Goal: Task Accomplishment & Management: Use online tool/utility

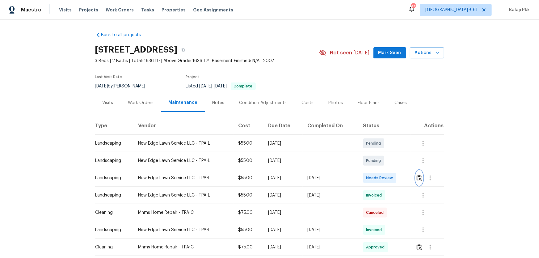
click at [384, 170] on img "button" at bounding box center [419, 178] width 5 height 6
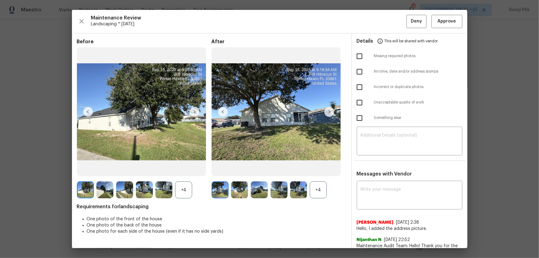
click at [318, 170] on div "+4" at bounding box center [318, 189] width 17 height 17
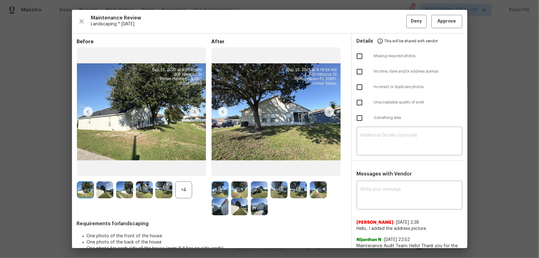
drag, startPoint x: 186, startPoint y: 189, endPoint x: 153, endPoint y: 60, distance: 133.2
click at [185, 170] on div "+4" at bounding box center [183, 189] width 17 height 17
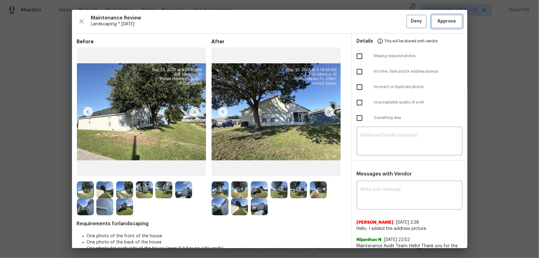
click at [384, 26] on button "Approve" at bounding box center [447, 21] width 31 height 13
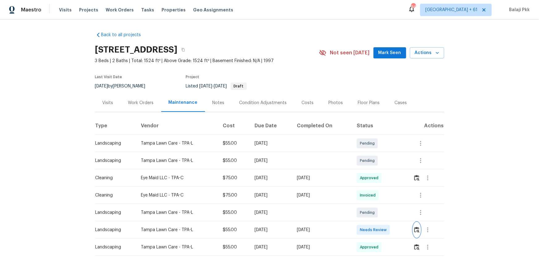
click at [384, 170] on button "button" at bounding box center [417, 230] width 7 height 15
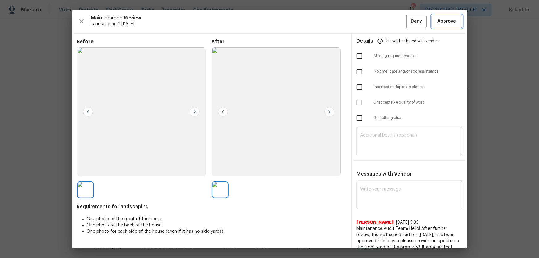
click at [384, 21] on span "Approve" at bounding box center [447, 22] width 19 height 8
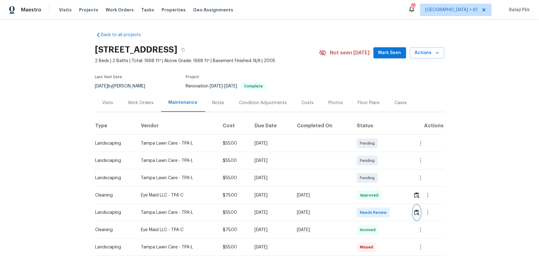
click at [384, 170] on img "button" at bounding box center [417, 213] width 5 height 6
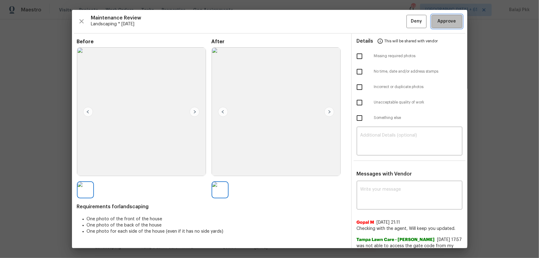
click at [384, 26] on button "Approve" at bounding box center [447, 21] width 31 height 13
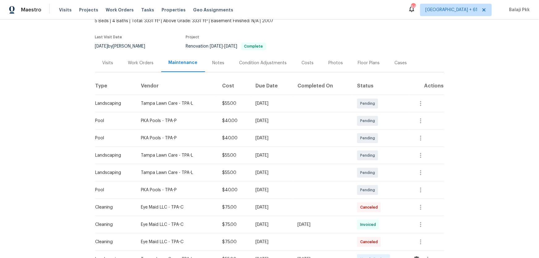
scroll to position [112, 0]
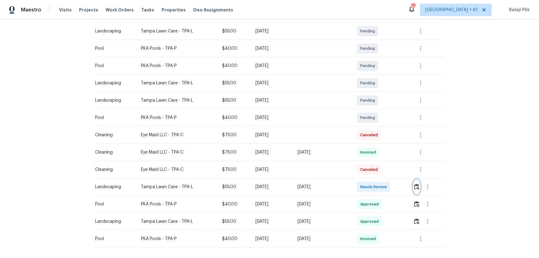
click at [384, 170] on img "button" at bounding box center [417, 187] width 5 height 6
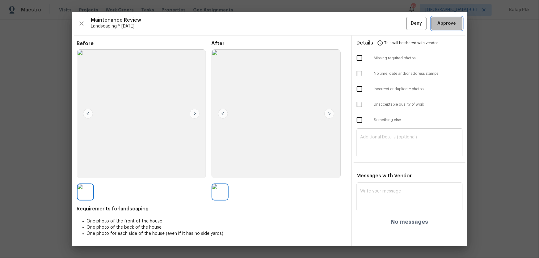
click at [384, 25] on span "Approve" at bounding box center [447, 24] width 19 height 8
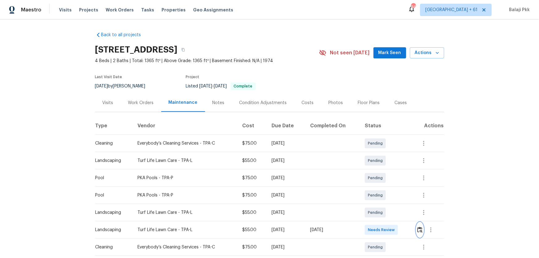
click at [384, 170] on img "button" at bounding box center [420, 230] width 5 height 6
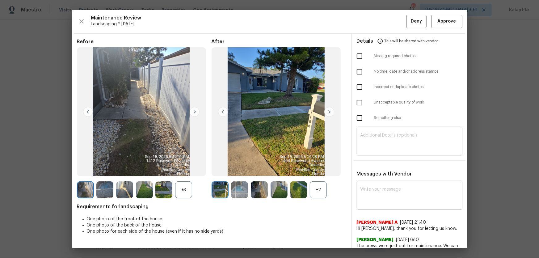
click at [317, 170] on div "Before +3 After +2 Requirements for landscaping One photo of the front of the h…" at bounding box center [212, 164] width 270 height 251
click at [317, 170] on div "+2" at bounding box center [318, 189] width 17 height 17
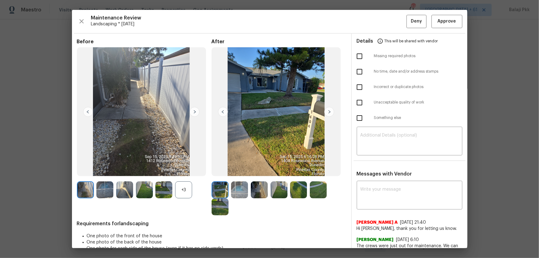
click at [192, 170] on div "+3" at bounding box center [183, 189] width 17 height 17
click at [384, 19] on span "Approve" at bounding box center [447, 22] width 19 height 8
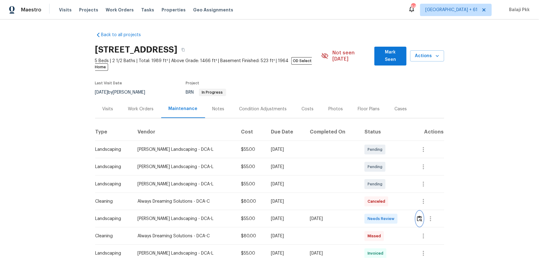
click at [384, 170] on button "button" at bounding box center [419, 218] width 7 height 15
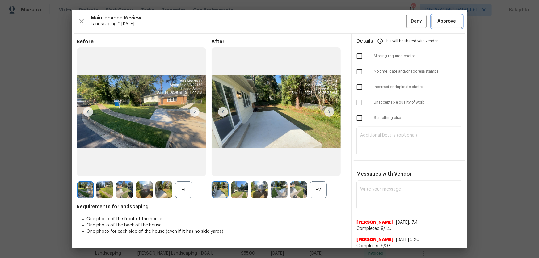
click at [384, 23] on span "Approve" at bounding box center [447, 22] width 19 height 8
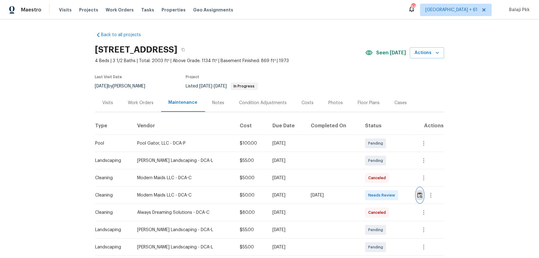
click at [384, 170] on img "button" at bounding box center [420, 195] width 5 height 6
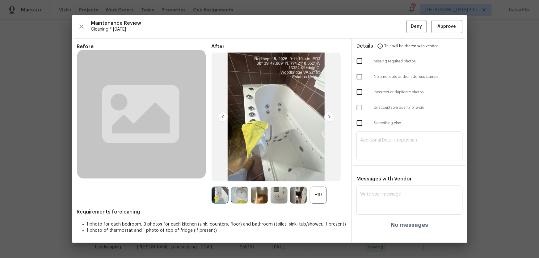
click at [324, 170] on div "+19" at bounding box center [318, 195] width 17 height 17
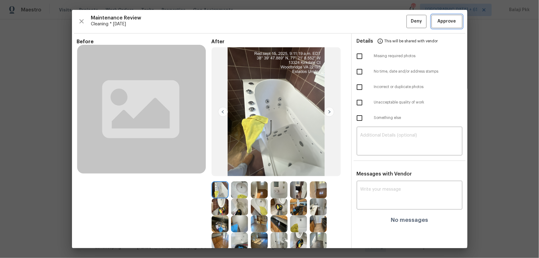
click at [384, 22] on span "Approve" at bounding box center [447, 22] width 19 height 8
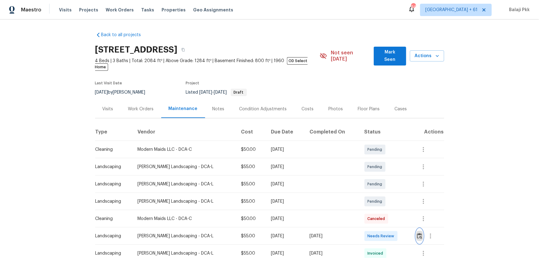
click at [384, 170] on img "button" at bounding box center [419, 236] width 5 height 6
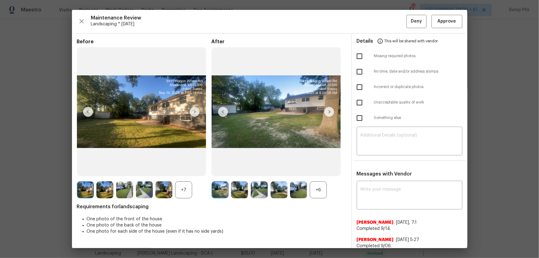
click at [319, 170] on div "+6" at bounding box center [318, 189] width 17 height 17
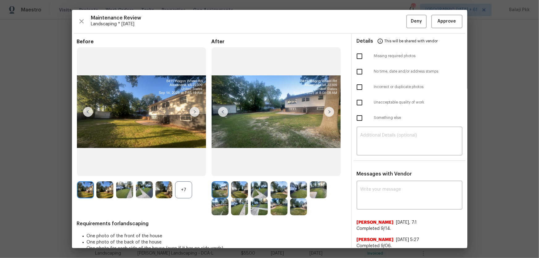
drag, startPoint x: 185, startPoint y: 189, endPoint x: 181, endPoint y: 178, distance: 11.1
click at [185, 170] on div "+7" at bounding box center [183, 189] width 17 height 17
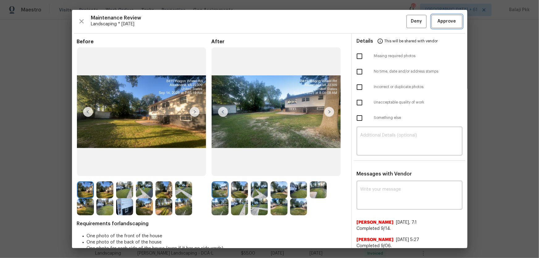
click at [384, 20] on span "Approve" at bounding box center [447, 22] width 19 height 8
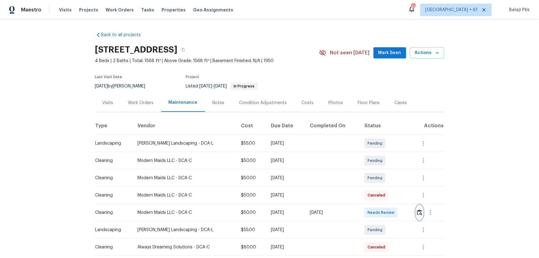
click at [384, 170] on img "button" at bounding box center [419, 213] width 5 height 6
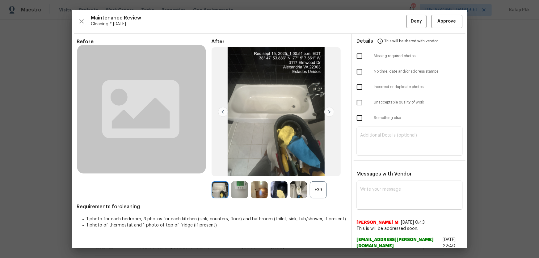
click at [321, 170] on div "+39" at bounding box center [318, 189] width 17 height 17
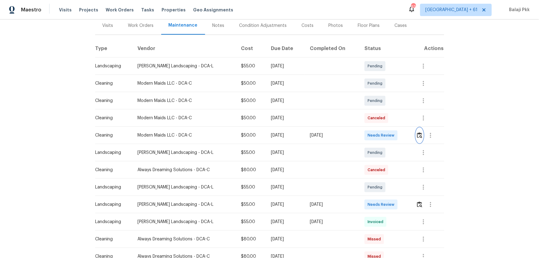
scroll to position [84, 0]
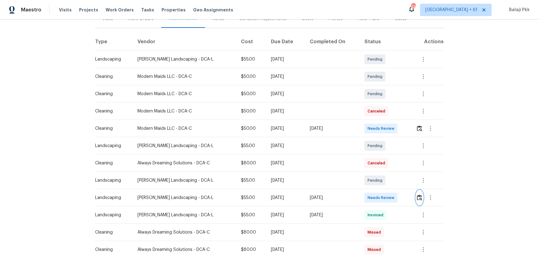
click at [384, 170] on img "button" at bounding box center [419, 198] width 5 height 6
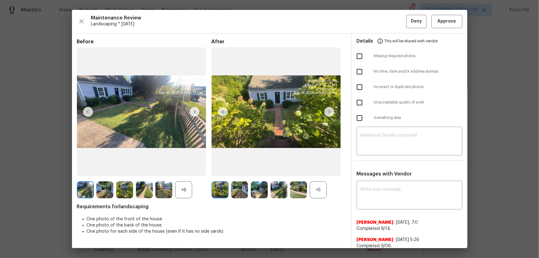
click at [322, 170] on div "+5" at bounding box center [318, 189] width 17 height 17
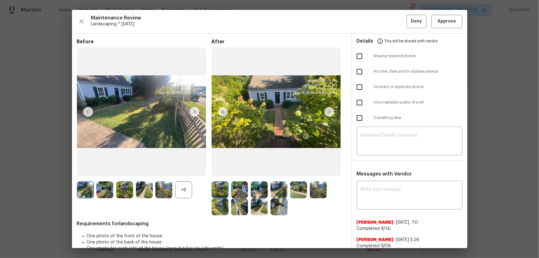
click at [189, 170] on div "+6" at bounding box center [183, 189] width 17 height 17
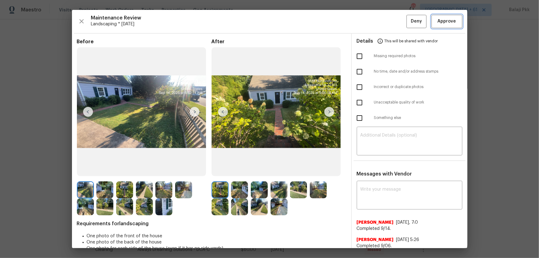
click at [384, 21] on span "Approve" at bounding box center [447, 22] width 19 height 8
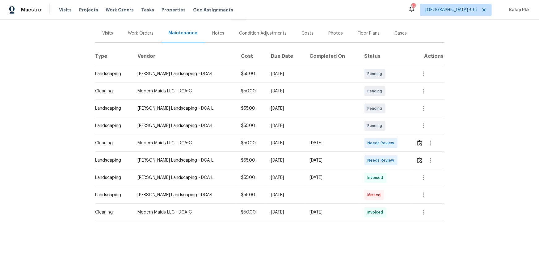
scroll to position [46, 0]
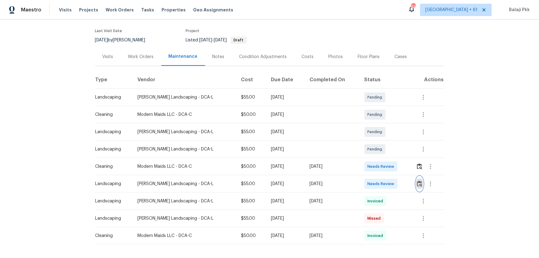
click at [384, 170] on button "button" at bounding box center [419, 183] width 7 height 15
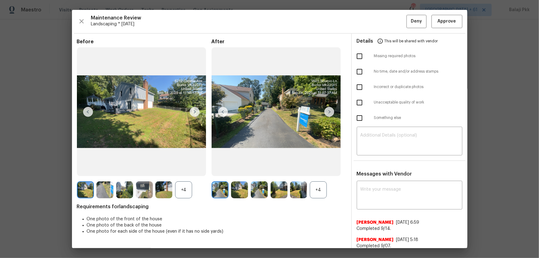
click at [324, 170] on div "+4" at bounding box center [318, 189] width 17 height 17
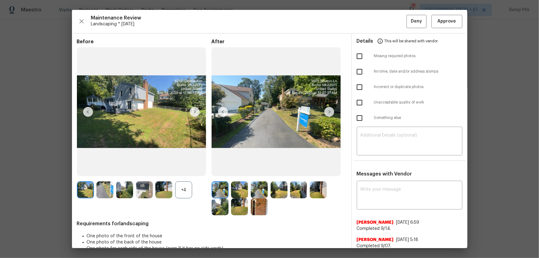
click at [189, 170] on div "+4" at bounding box center [183, 189] width 17 height 17
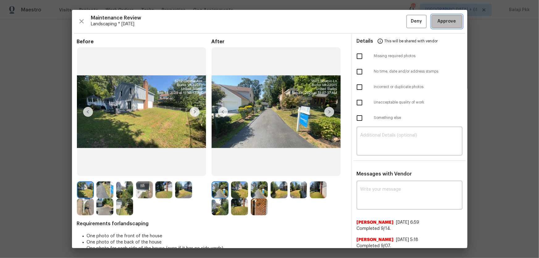
click at [384, 18] on span "Approve" at bounding box center [447, 22] width 21 height 8
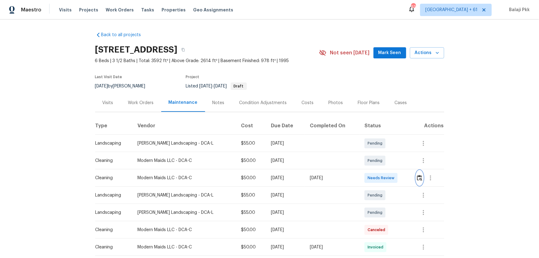
click at [384, 170] on img "button" at bounding box center [419, 178] width 5 height 6
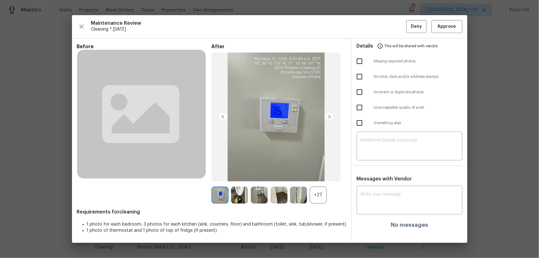
click at [327, 170] on div "+27" at bounding box center [318, 195] width 17 height 17
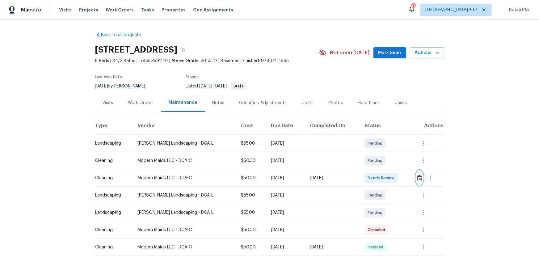
scroll to position [112, 0]
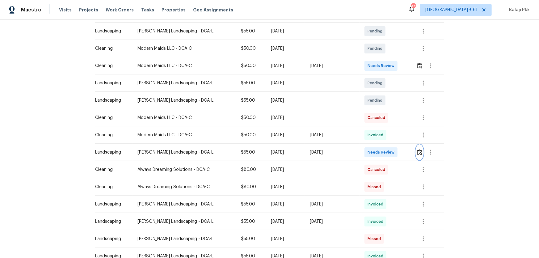
click at [384, 152] on img "button" at bounding box center [419, 152] width 5 height 6
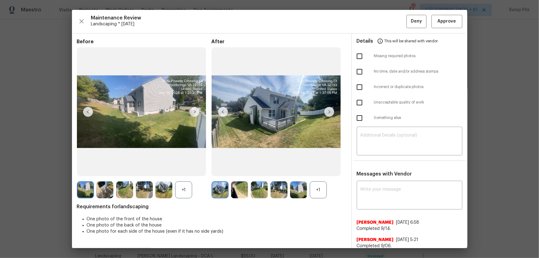
drag, startPoint x: 318, startPoint y: 190, endPoint x: 254, endPoint y: 162, distance: 70.0
click at [318, 170] on div "+1" at bounding box center [318, 189] width 17 height 17
drag, startPoint x: 181, startPoint y: 189, endPoint x: 161, endPoint y: 77, distance: 113.4
click at [180, 170] on div "+1" at bounding box center [183, 189] width 17 height 17
click at [384, 23] on button "Approve" at bounding box center [447, 21] width 31 height 13
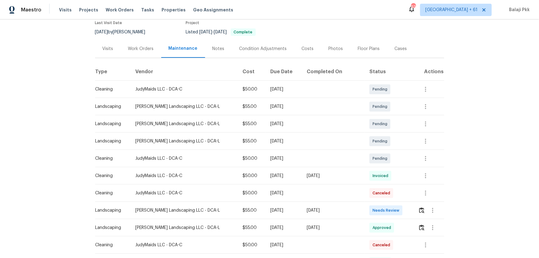
scroll to position [84, 0]
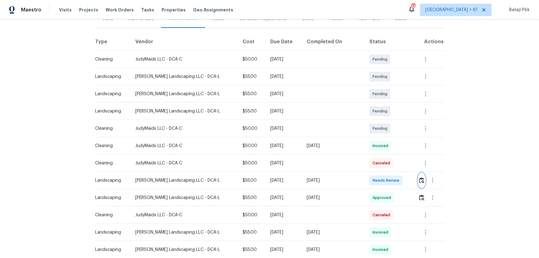
click at [384, 170] on img "button" at bounding box center [421, 180] width 5 height 6
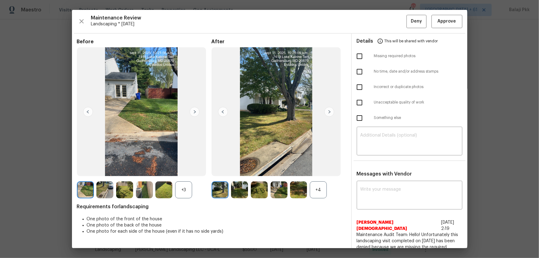
click at [190, 170] on div "+3" at bounding box center [183, 189] width 17 height 17
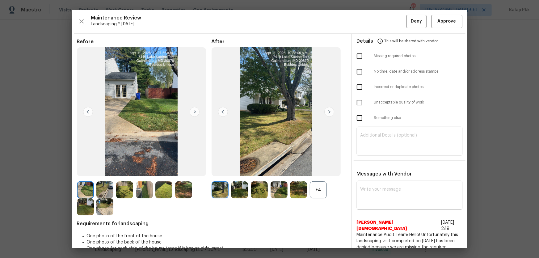
click at [322, 170] on div "After +4" at bounding box center [279, 127] width 135 height 177
click at [322, 170] on div "+4" at bounding box center [318, 189] width 17 height 17
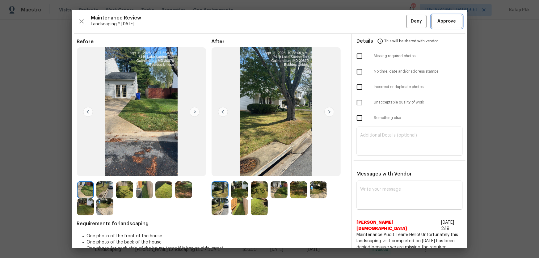
click at [384, 22] on span "Approve" at bounding box center [447, 22] width 19 height 8
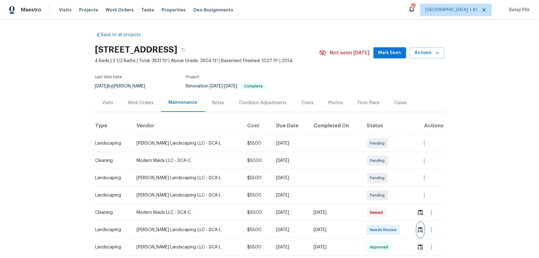
click at [384, 170] on img "button" at bounding box center [420, 230] width 5 height 6
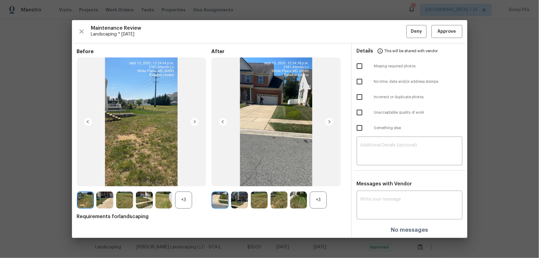
click at [317, 170] on div "Before +3 After +3 Requirements for landscaping" at bounding box center [212, 143] width 270 height 189
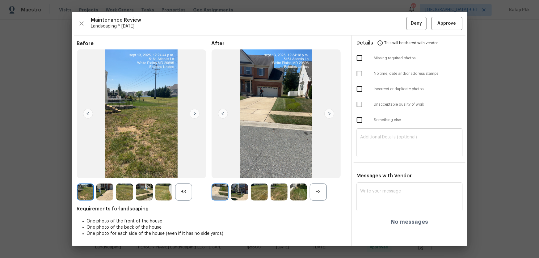
drag, startPoint x: 183, startPoint y: 194, endPoint x: 183, endPoint y: 177, distance: 17.3
click at [183, 170] on div "+3" at bounding box center [183, 192] width 17 height 17
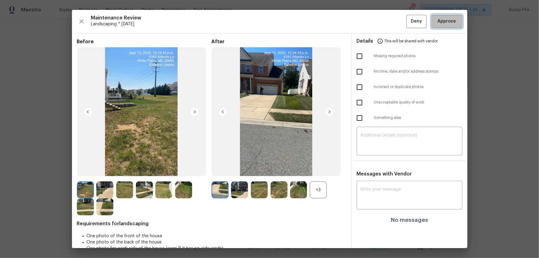
click at [384, 23] on span "Approve" at bounding box center [447, 22] width 19 height 8
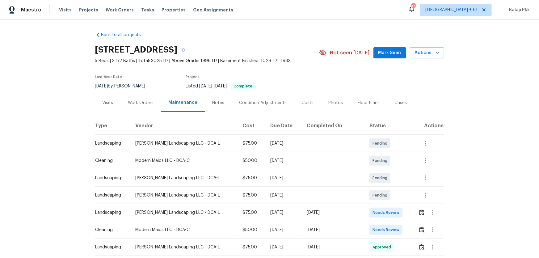
scroll to position [112, 0]
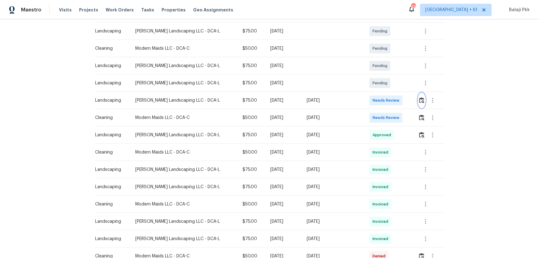
click at [384, 102] on img "button" at bounding box center [421, 100] width 5 height 6
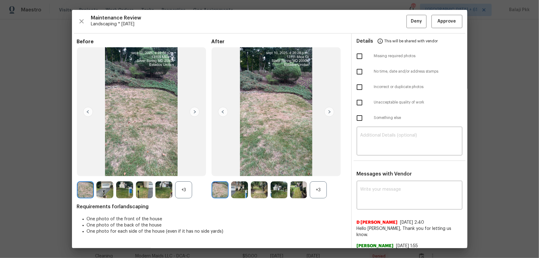
click at [318, 170] on div "+3" at bounding box center [318, 189] width 17 height 17
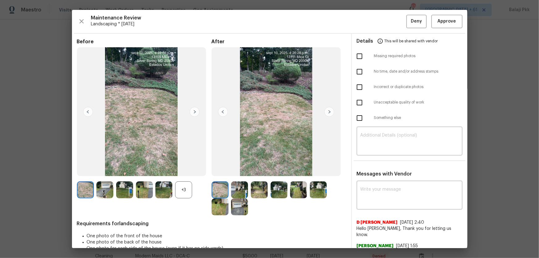
drag, startPoint x: 179, startPoint y: 189, endPoint x: 123, endPoint y: 35, distance: 163.8
click at [180, 170] on div "Before +3" at bounding box center [144, 127] width 135 height 177
click at [384, 20] on span "Approve" at bounding box center [447, 22] width 19 height 8
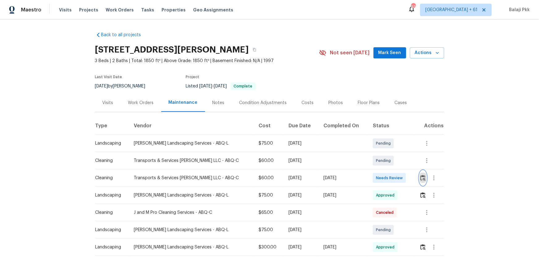
click at [384, 170] on img "button" at bounding box center [423, 178] width 5 height 6
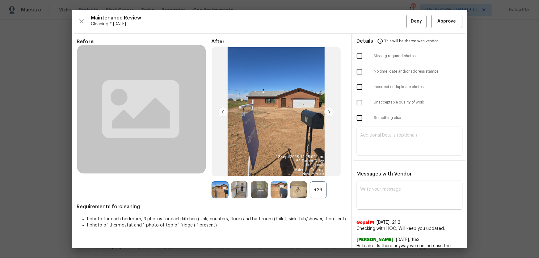
click at [321, 170] on div "+26" at bounding box center [318, 189] width 17 height 17
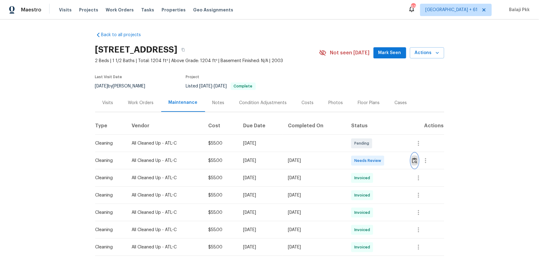
click at [384, 161] on img "button" at bounding box center [414, 161] width 5 height 6
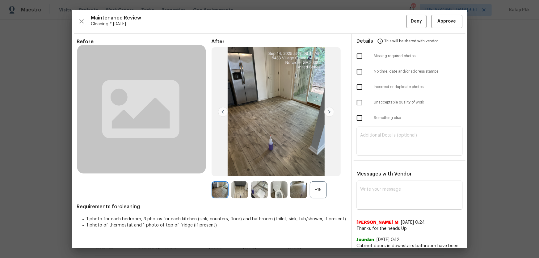
click at [324, 170] on div "+15" at bounding box center [318, 189] width 17 height 17
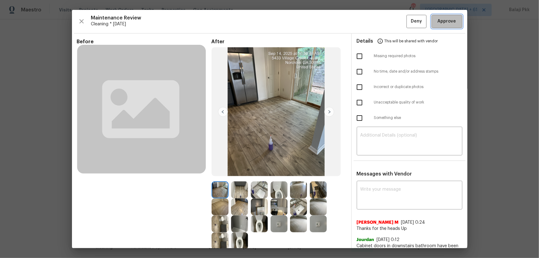
click at [384, 18] on span "Approve" at bounding box center [447, 22] width 19 height 8
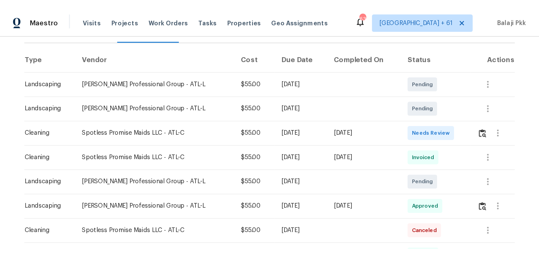
scroll to position [88, 0]
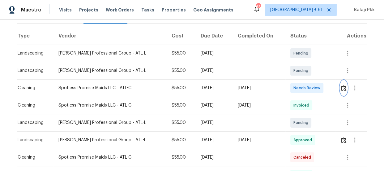
click at [342, 89] on img "button" at bounding box center [343, 88] width 5 height 6
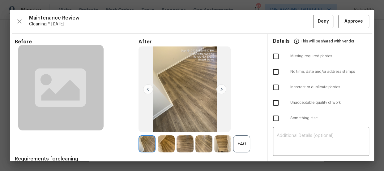
click at [238, 142] on div "+40" at bounding box center [241, 143] width 17 height 17
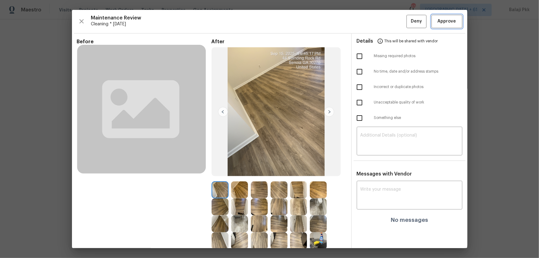
click at [384, 23] on span "Approve" at bounding box center [447, 22] width 19 height 8
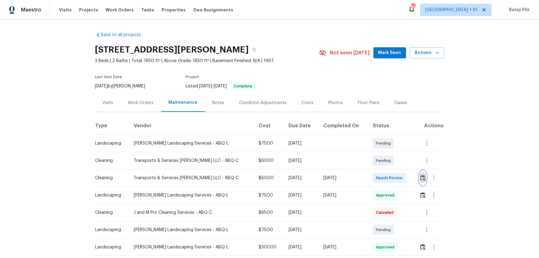
click at [384, 170] on img "button" at bounding box center [423, 178] width 5 height 6
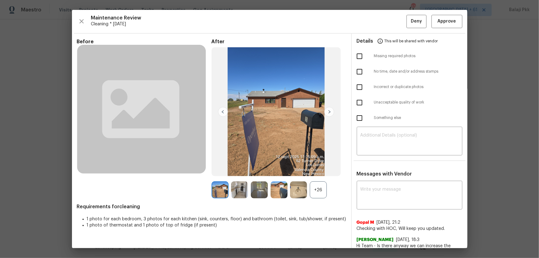
drag, startPoint x: 320, startPoint y: 192, endPoint x: 256, endPoint y: 110, distance: 103.9
click at [320, 170] on div "+26" at bounding box center [318, 189] width 17 height 17
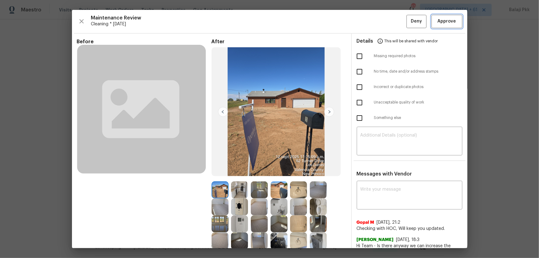
click at [384, 23] on span "Approve" at bounding box center [447, 22] width 19 height 8
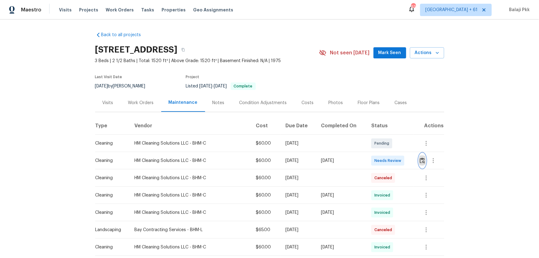
click at [384, 159] on button "button" at bounding box center [422, 160] width 7 height 15
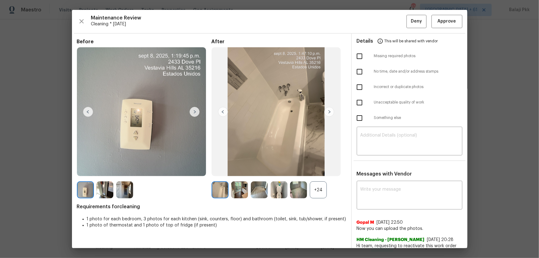
click at [310, 170] on div "+24" at bounding box center [318, 189] width 17 height 17
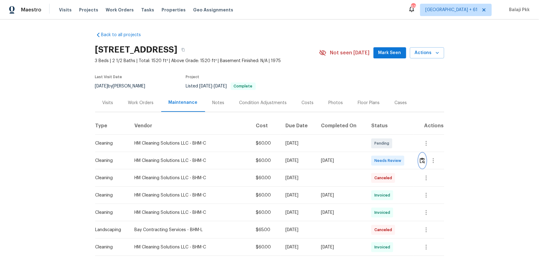
click at [384, 155] on button "button" at bounding box center [422, 160] width 7 height 15
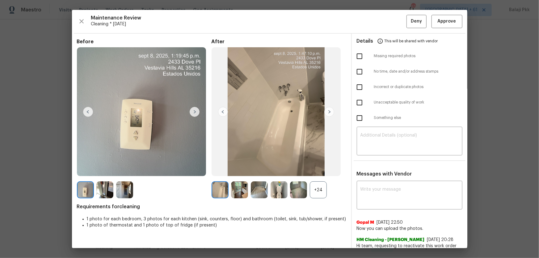
drag, startPoint x: 319, startPoint y: 190, endPoint x: 304, endPoint y: 189, distance: 15.2
click at [319, 170] on div "+24" at bounding box center [318, 189] width 17 height 17
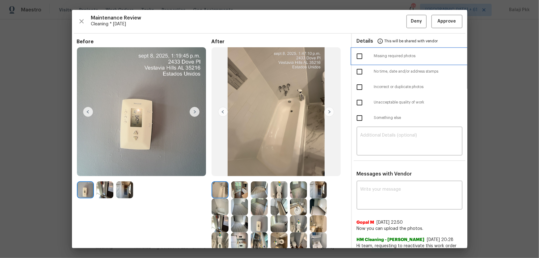
click at [374, 58] on span "Missing required photos" at bounding box center [418, 55] width 88 height 5
checkbox input "true"
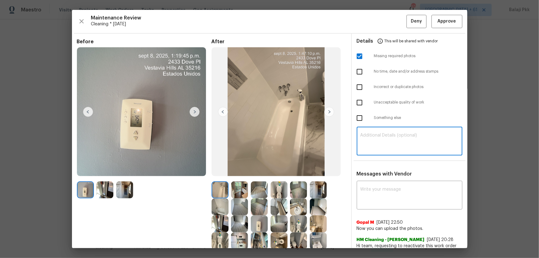
click at [384, 138] on textarea at bounding box center [410, 141] width 98 height 17
paste textarea "Maintenance Audit Team: Hello! Unfortunately, this Cleaning visit completed on …"
type textarea "Maintenance Audit Team: Hello! Unfortunately, this Cleaning visit completed on …"
click at [374, 170] on div "x ​" at bounding box center [410, 195] width 106 height 27
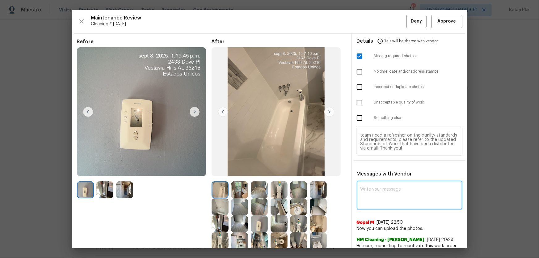
paste textarea "Maintenance Audit Team: Hello! Unfortunately, this Cleaning visit completed on …"
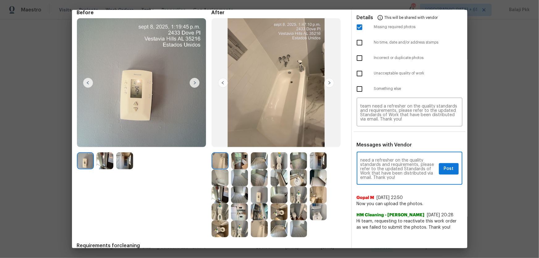
scroll to position [0, 0]
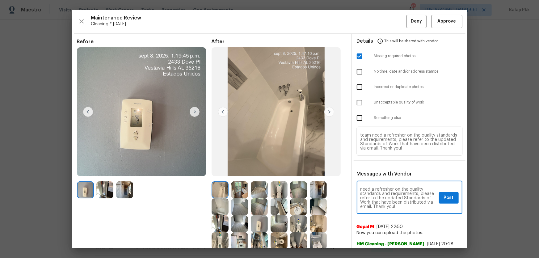
type textarea "Maintenance Audit Team: Hello! Unfortunately, this Cleaning visit completed on …"
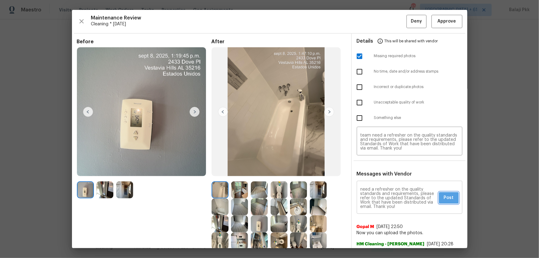
click at [384, 170] on span "Post" at bounding box center [449, 198] width 10 height 8
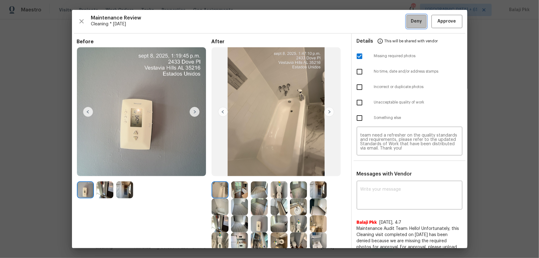
click at [384, 25] on button "Deny" at bounding box center [417, 21] width 20 height 13
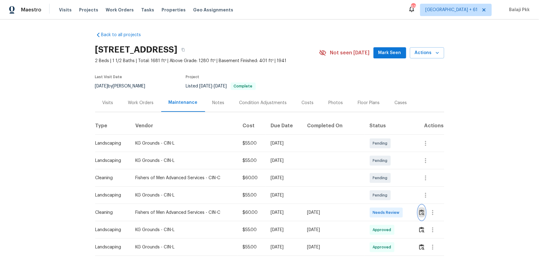
click at [384, 170] on button "button" at bounding box center [422, 212] width 7 height 15
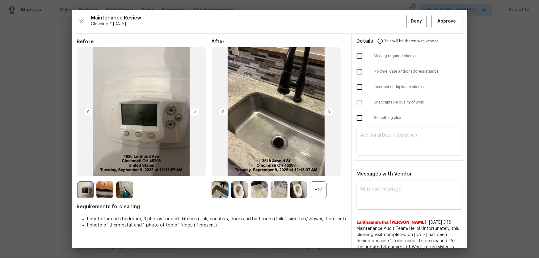
click at [317, 170] on div "+12" at bounding box center [318, 189] width 17 height 17
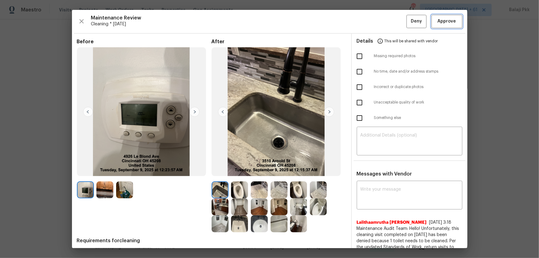
click at [384, 19] on span "Approve" at bounding box center [447, 22] width 19 height 8
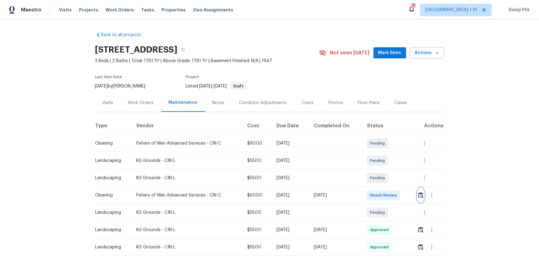
click at [384, 170] on img "button" at bounding box center [421, 195] width 5 height 6
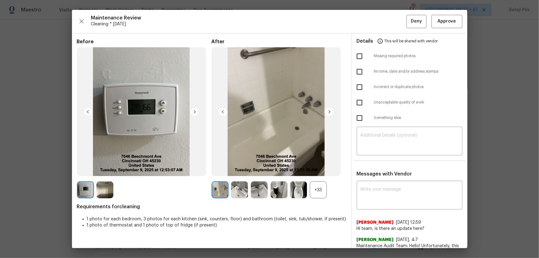
click at [317, 170] on div "+33" at bounding box center [318, 189] width 17 height 17
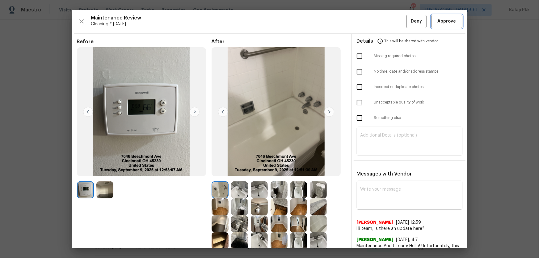
click at [384, 21] on span "Approve" at bounding box center [447, 22] width 19 height 8
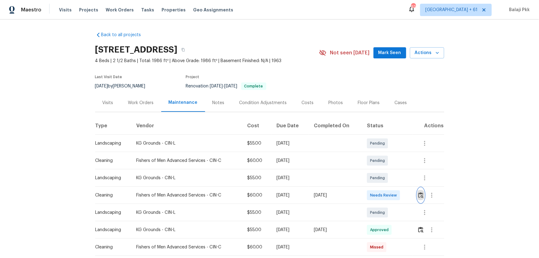
click at [384, 170] on img "button" at bounding box center [421, 195] width 5 height 6
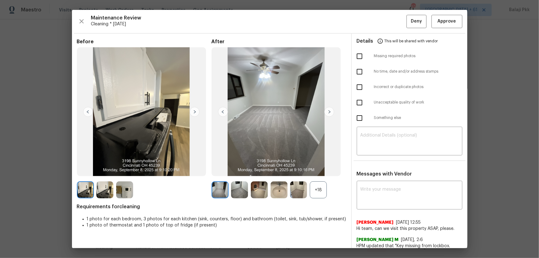
click at [322, 170] on div "+18" at bounding box center [318, 189] width 17 height 17
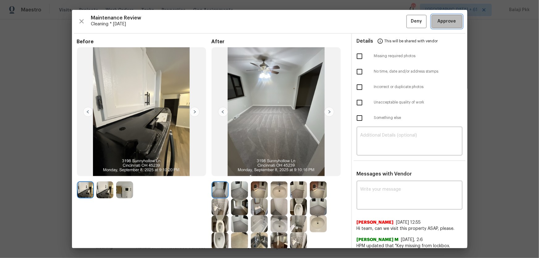
click at [384, 23] on span "Approve" at bounding box center [447, 22] width 19 height 8
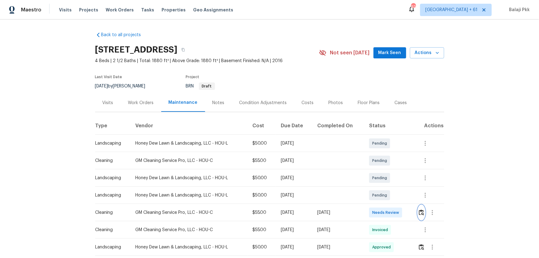
click at [384, 170] on img "button" at bounding box center [421, 213] width 5 height 6
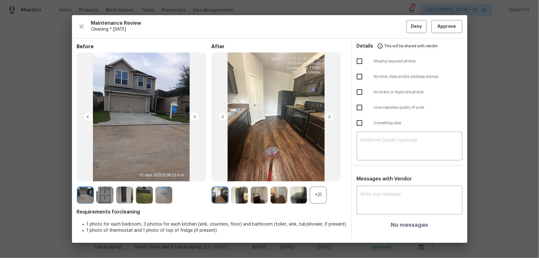
click at [321, 170] on div "+21" at bounding box center [318, 195] width 17 height 17
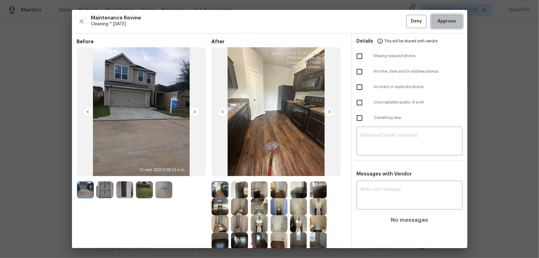
click at [384, 22] on span "Approve" at bounding box center [447, 22] width 19 height 8
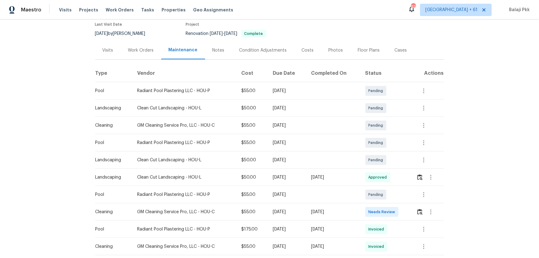
scroll to position [56, 0]
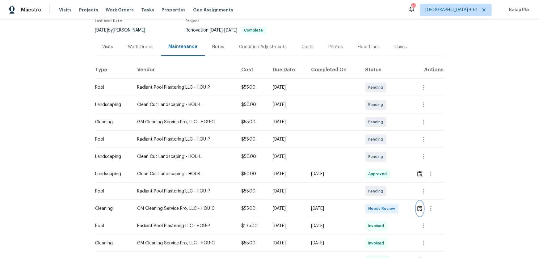
click at [384, 170] on img "button" at bounding box center [420, 209] width 5 height 6
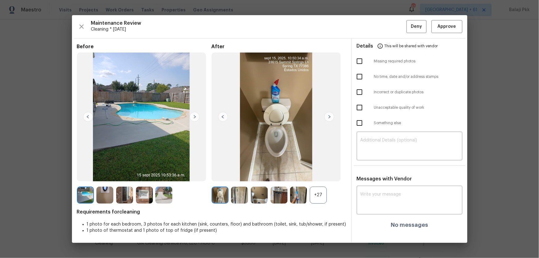
click at [317, 170] on div "+27" at bounding box center [318, 195] width 17 height 17
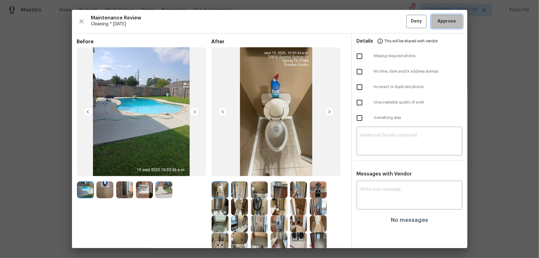
click at [384, 18] on span "Approve" at bounding box center [447, 22] width 19 height 8
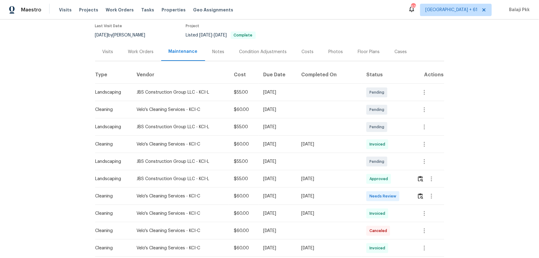
scroll to position [56, 0]
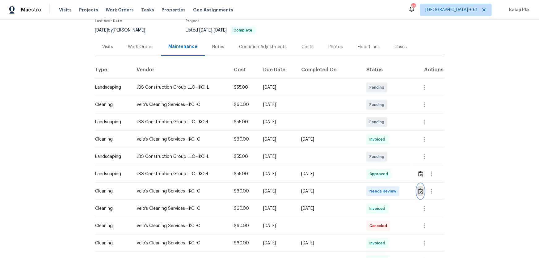
click at [384, 170] on img "button" at bounding box center [420, 191] width 5 height 6
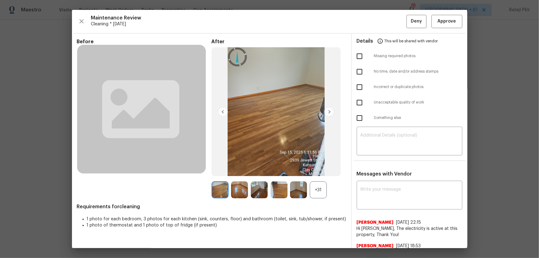
drag, startPoint x: 315, startPoint y: 190, endPoint x: 263, endPoint y: 108, distance: 97.3
click at [314, 170] on div "+31" at bounding box center [318, 189] width 17 height 17
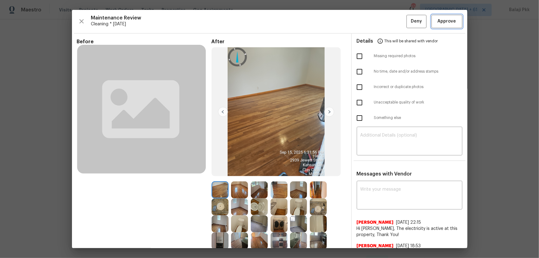
click at [384, 17] on button "Approve" at bounding box center [447, 21] width 31 height 13
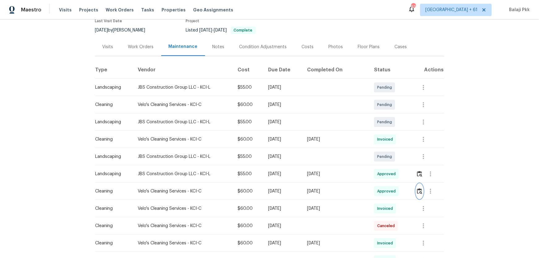
scroll to position [0, 0]
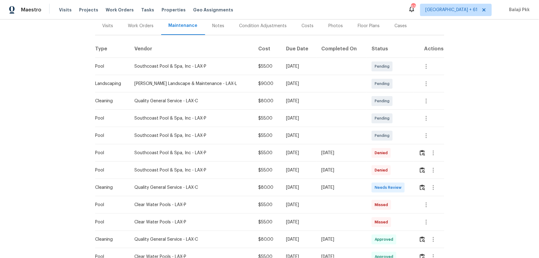
scroll to position [112, 0]
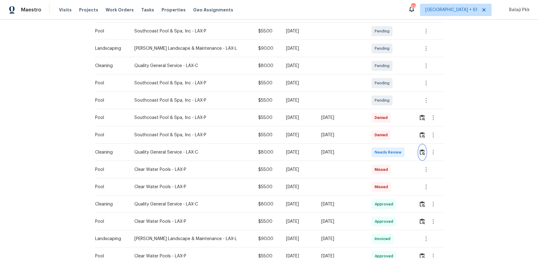
click at [384, 155] on img "button" at bounding box center [422, 152] width 5 height 6
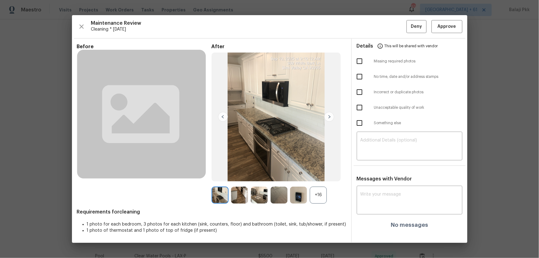
click at [324, 170] on div "+16" at bounding box center [318, 195] width 17 height 17
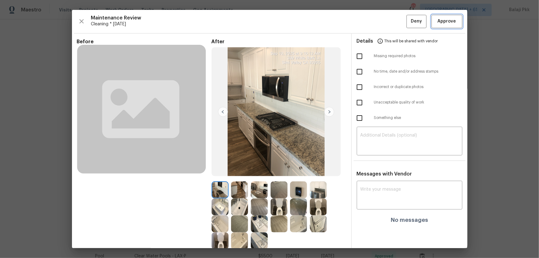
click at [384, 20] on span "Approve" at bounding box center [447, 22] width 19 height 8
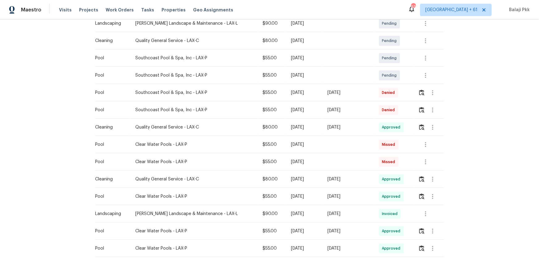
scroll to position [168, 0]
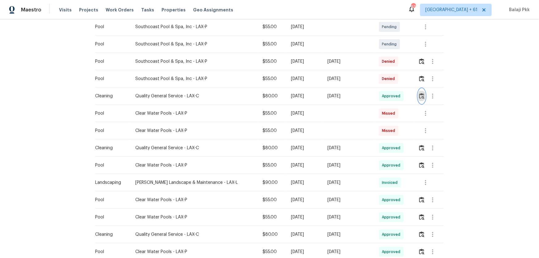
click at [384, 99] on img "button" at bounding box center [421, 96] width 5 height 6
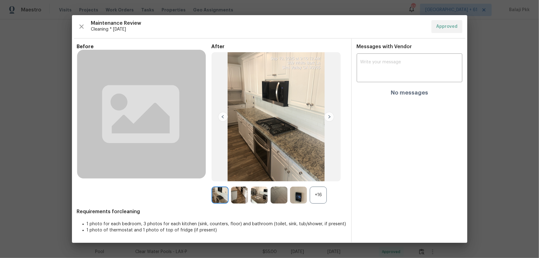
click at [319, 170] on div "+16" at bounding box center [318, 195] width 17 height 17
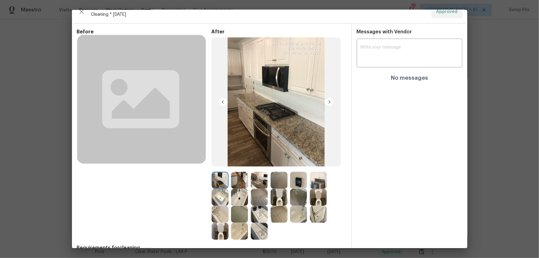
scroll to position [0, 0]
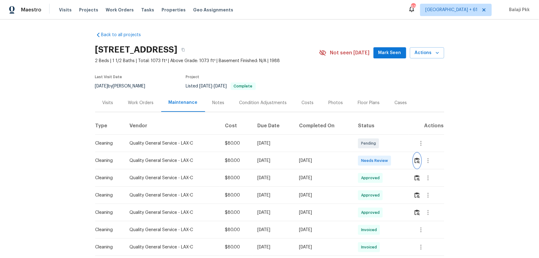
click at [384, 163] on img "button" at bounding box center [417, 161] width 5 height 6
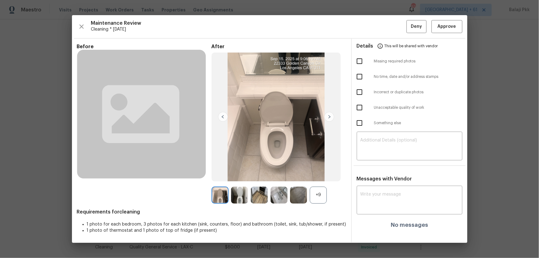
click at [321, 170] on div "+9" at bounding box center [318, 195] width 17 height 17
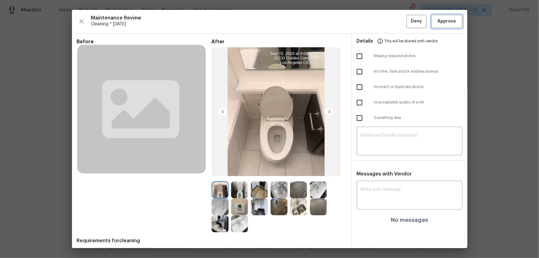
click at [384, 18] on button "Approve" at bounding box center [447, 21] width 31 height 13
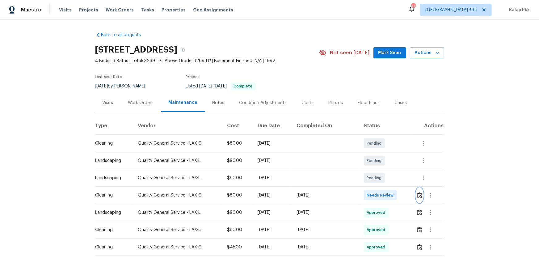
click at [384, 170] on img "button" at bounding box center [419, 195] width 5 height 6
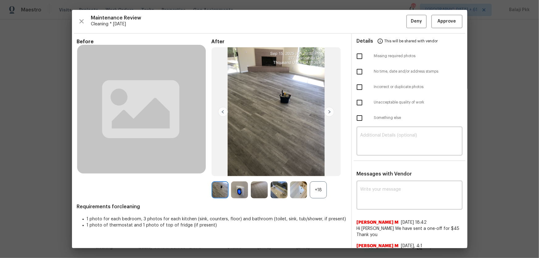
drag, startPoint x: 316, startPoint y: 186, endPoint x: 261, endPoint y: 128, distance: 80.0
click at [316, 170] on div "+18" at bounding box center [318, 189] width 17 height 17
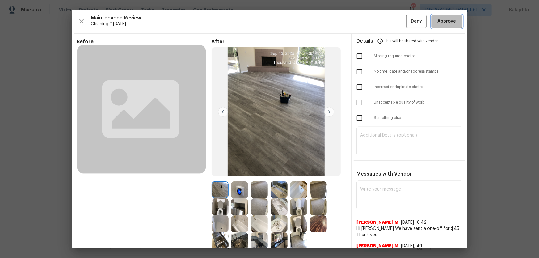
click at [384, 21] on span "Approve" at bounding box center [447, 22] width 19 height 8
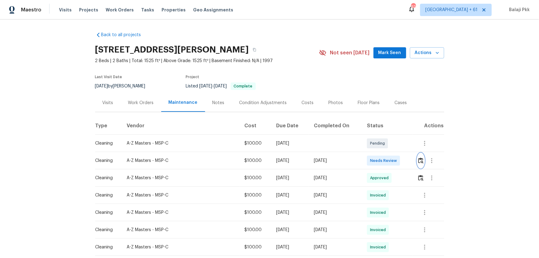
click at [384, 158] on img "button" at bounding box center [421, 161] width 5 height 6
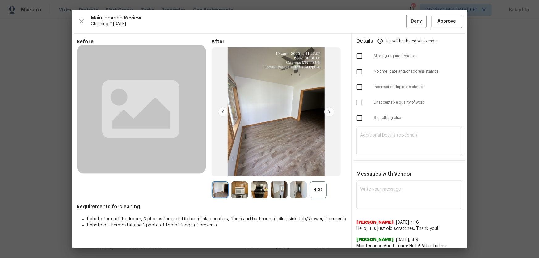
click at [318, 170] on div "+30" at bounding box center [318, 189] width 17 height 17
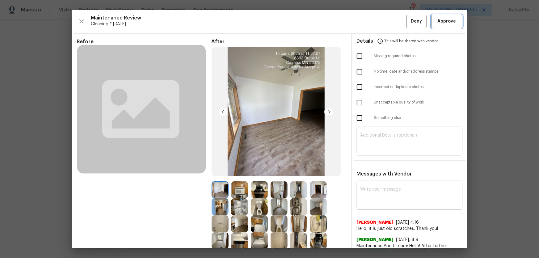
click at [384, 22] on span "Approve" at bounding box center [447, 22] width 19 height 8
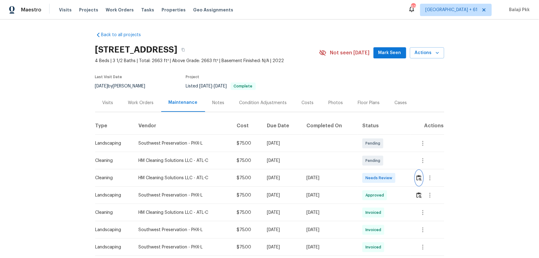
click at [384, 170] on img "button" at bounding box center [419, 178] width 5 height 6
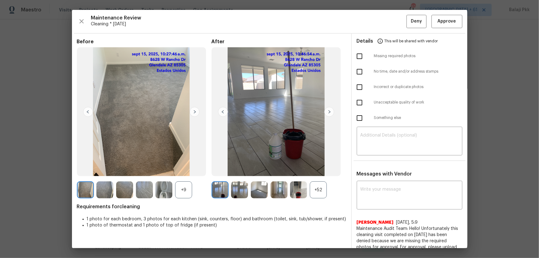
click at [324, 170] on div "+52" at bounding box center [318, 189] width 17 height 17
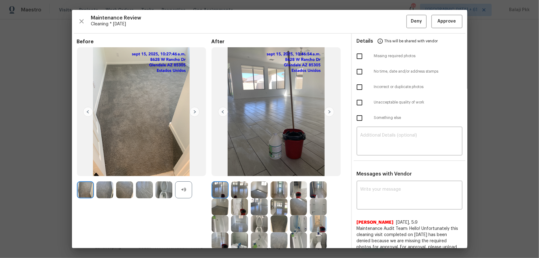
click at [190, 170] on div "+9" at bounding box center [183, 189] width 17 height 17
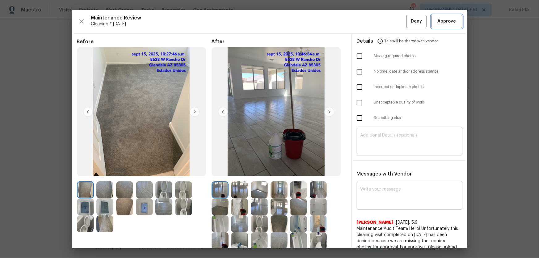
click at [384, 19] on span "Approve" at bounding box center [447, 22] width 19 height 8
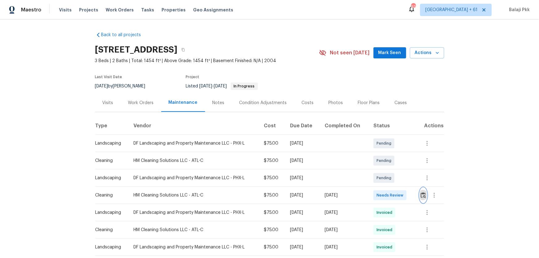
click at [384, 170] on img "button" at bounding box center [423, 195] width 5 height 6
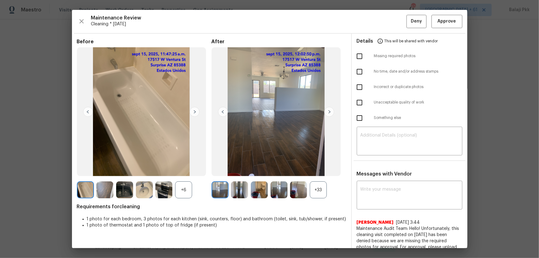
click at [175, 170] on div at bounding box center [165, 189] width 20 height 17
click at [187, 170] on div "+6" at bounding box center [183, 189] width 17 height 17
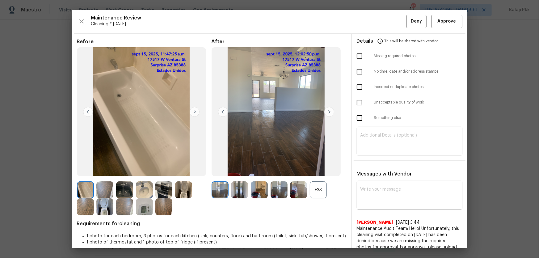
click at [313, 170] on div "+33" at bounding box center [318, 189] width 17 height 17
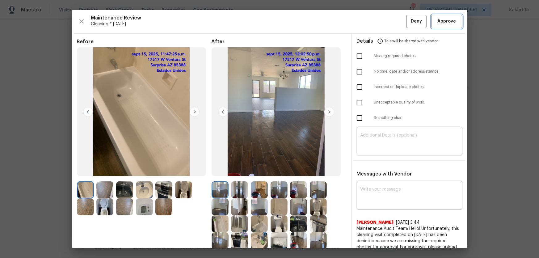
click at [384, 22] on span "Approve" at bounding box center [447, 22] width 19 height 8
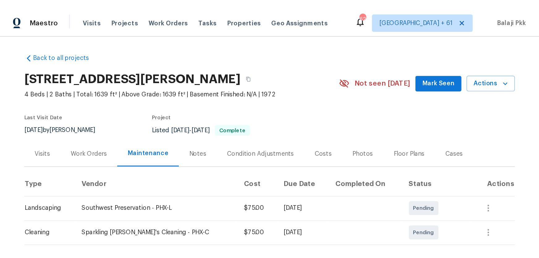
scroll to position [140, 0]
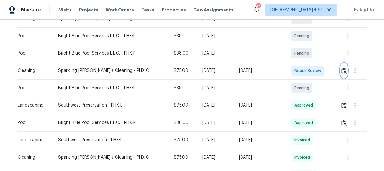
click at [341, 71] on img "button" at bounding box center [343, 71] width 5 height 6
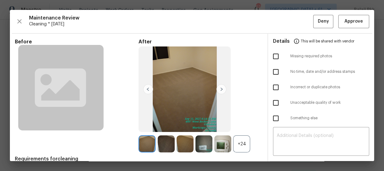
click at [243, 145] on div "+24" at bounding box center [241, 143] width 17 height 17
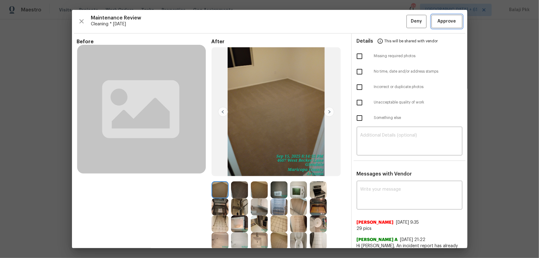
drag, startPoint x: 444, startPoint y: 21, endPoint x: 427, endPoint y: 15, distance: 18.1
click at [384, 21] on span "Approve" at bounding box center [447, 22] width 19 height 8
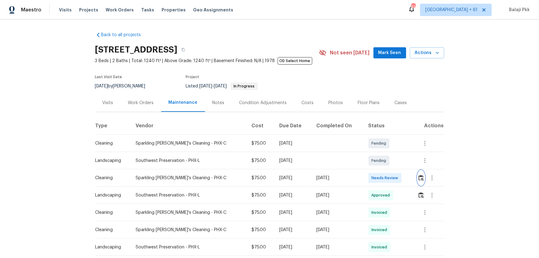
click at [384, 170] on button "button" at bounding box center [421, 178] width 7 height 15
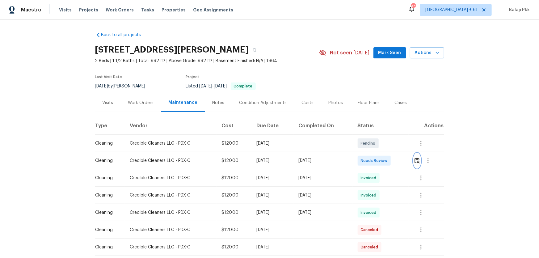
click at [384, 161] on img "button" at bounding box center [417, 161] width 5 height 6
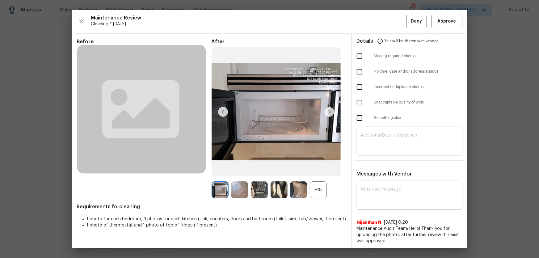
click at [324, 170] on div "+18" at bounding box center [318, 189] width 17 height 17
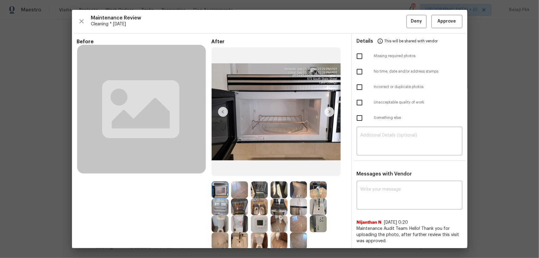
click at [254, 25] on span "Cleaning * [DATE]" at bounding box center [249, 24] width 316 height 6
click at [384, 22] on span "Approve" at bounding box center [447, 22] width 19 height 8
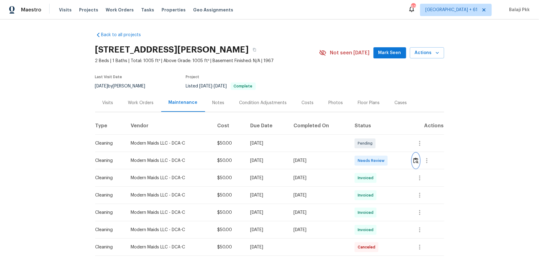
click at [384, 160] on img "button" at bounding box center [416, 161] width 5 height 6
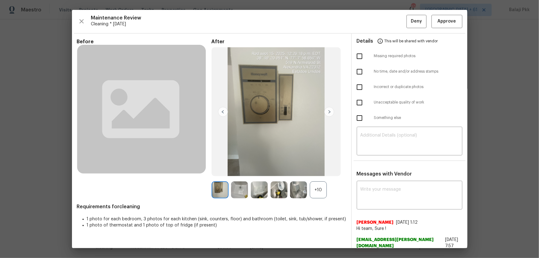
click at [313, 170] on div "+10" at bounding box center [318, 189] width 17 height 17
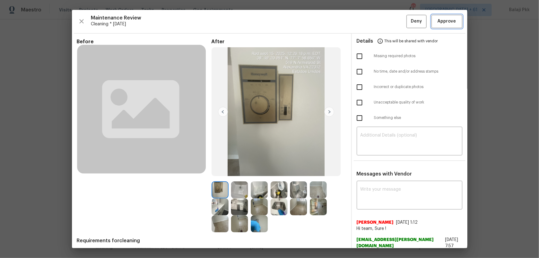
click at [384, 18] on span "Approve" at bounding box center [447, 22] width 19 height 8
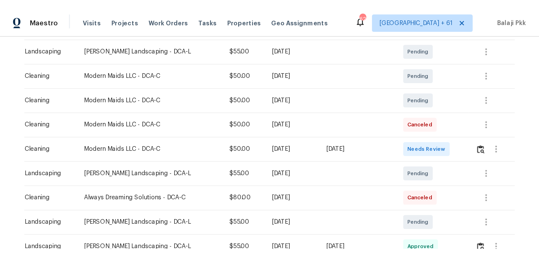
scroll to position [112, 0]
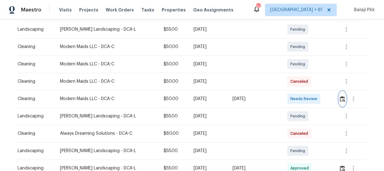
click at [340, 98] on img "button" at bounding box center [342, 99] width 5 height 6
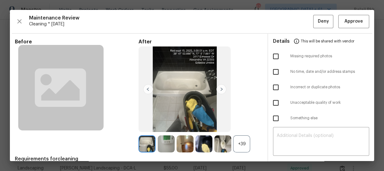
click at [243, 145] on div "+39" at bounding box center [241, 143] width 17 height 17
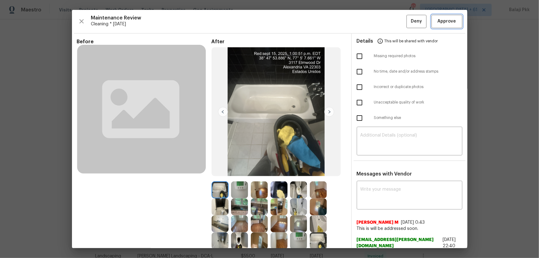
drag, startPoint x: 438, startPoint y: 25, endPoint x: 385, endPoint y: 8, distance: 55.7
click at [384, 25] on button "Approve" at bounding box center [447, 21] width 31 height 13
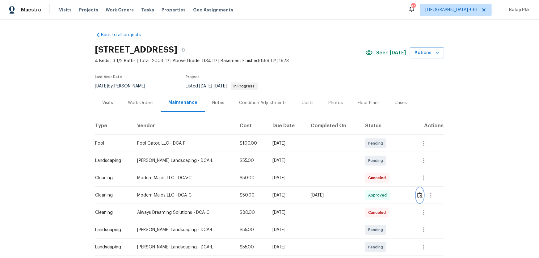
click at [384, 170] on img "button" at bounding box center [420, 195] width 5 height 6
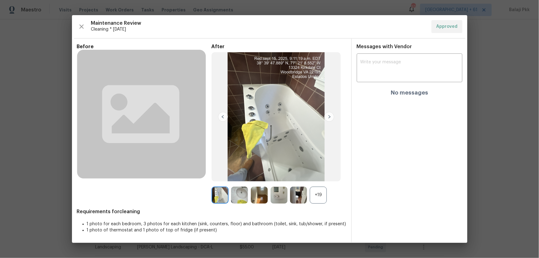
click at [325, 170] on div "+19" at bounding box center [318, 195] width 17 height 17
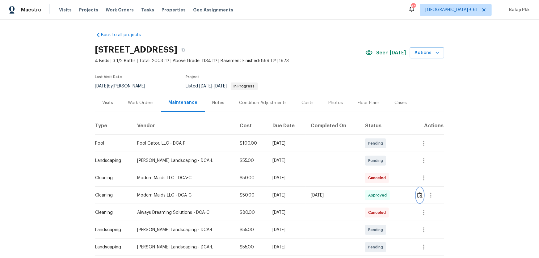
click at [384, 170] on img "button" at bounding box center [420, 195] width 5 height 6
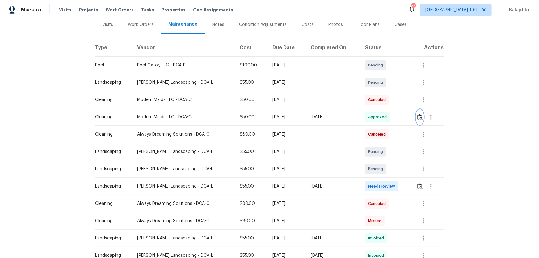
scroll to position [84, 0]
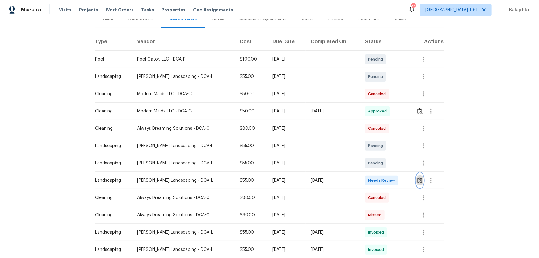
click at [384, 170] on img "button" at bounding box center [420, 180] width 5 height 6
click at [384, 109] on button "button" at bounding box center [420, 111] width 7 height 15
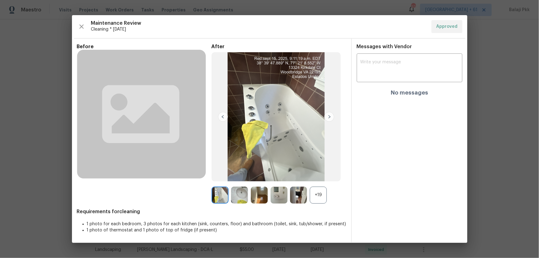
click at [322, 170] on div "+19" at bounding box center [318, 195] width 17 height 17
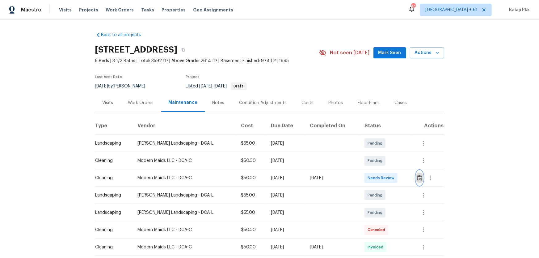
click at [384, 170] on img "button" at bounding box center [419, 178] width 5 height 6
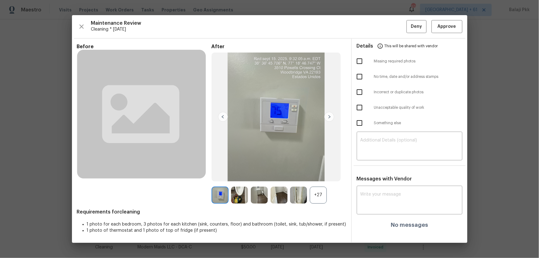
click at [318, 170] on div "+27" at bounding box center [318, 195] width 17 height 17
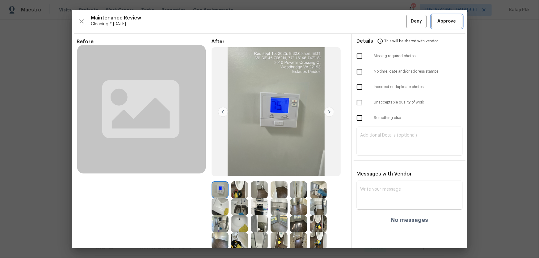
drag, startPoint x: 439, startPoint y: 22, endPoint x: 357, endPoint y: 7, distance: 83.5
click at [384, 22] on span "Approve" at bounding box center [447, 22] width 19 height 8
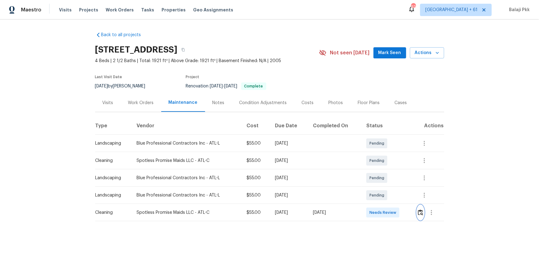
click at [384, 170] on img "button" at bounding box center [420, 213] width 5 height 6
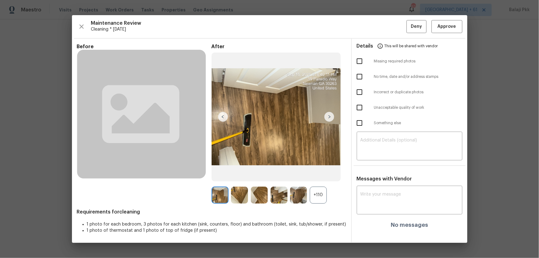
click at [327, 170] on div "+110" at bounding box center [279, 195] width 135 height 17
click at [325, 170] on div "+110" at bounding box center [318, 195] width 17 height 17
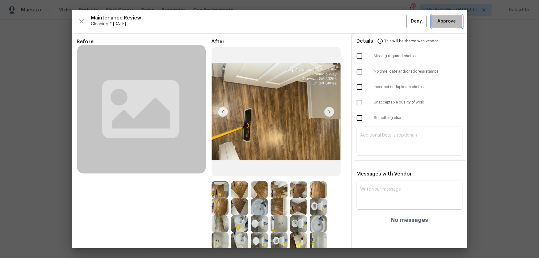
drag, startPoint x: 440, startPoint y: 25, endPoint x: 420, endPoint y: 22, distance: 20.6
click at [384, 25] on button "Approve" at bounding box center [447, 21] width 31 height 13
